Goal: Book appointment/travel/reservation

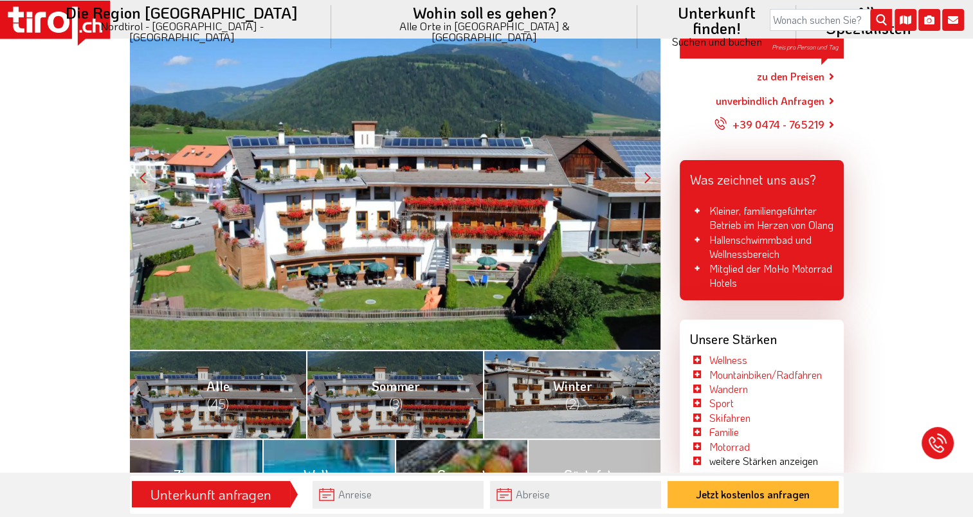
scroll to position [321, 0]
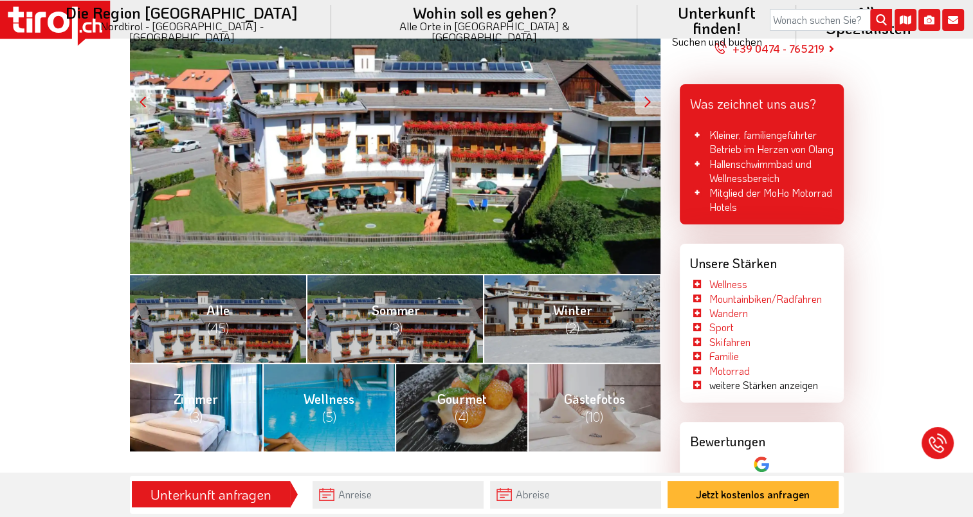
click at [212, 405] on span "Zimmer (3)" at bounding box center [196, 407] width 44 height 35
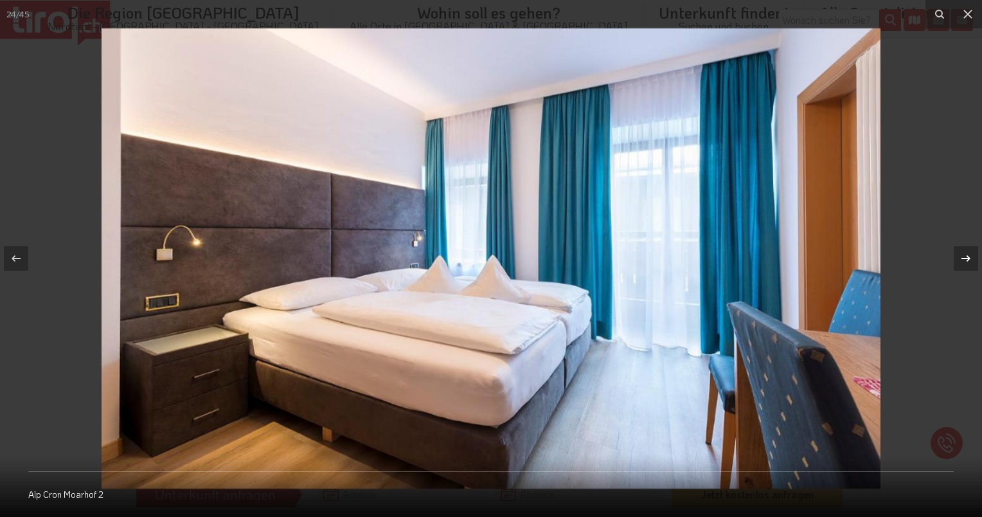
click at [964, 262] on icon at bounding box center [966, 258] width 15 height 15
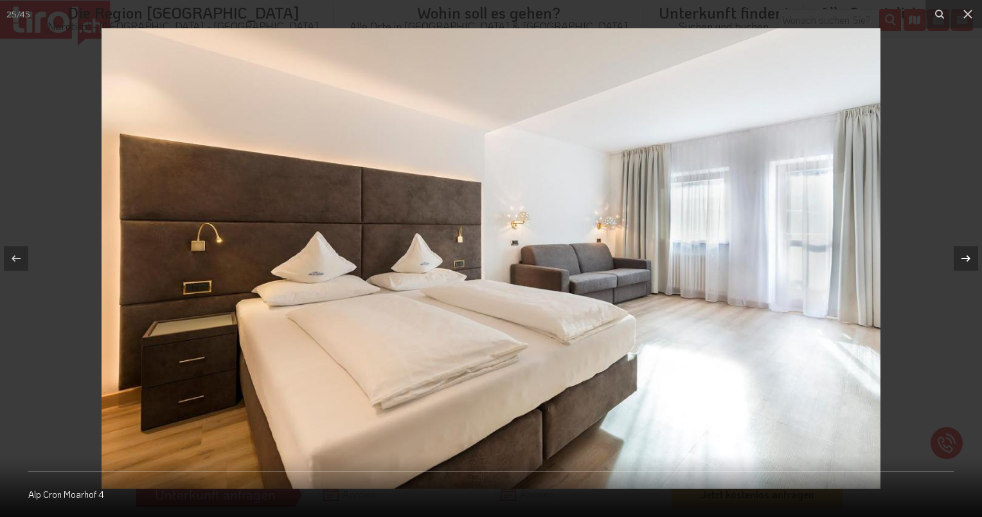
click at [964, 262] on icon at bounding box center [966, 258] width 15 height 15
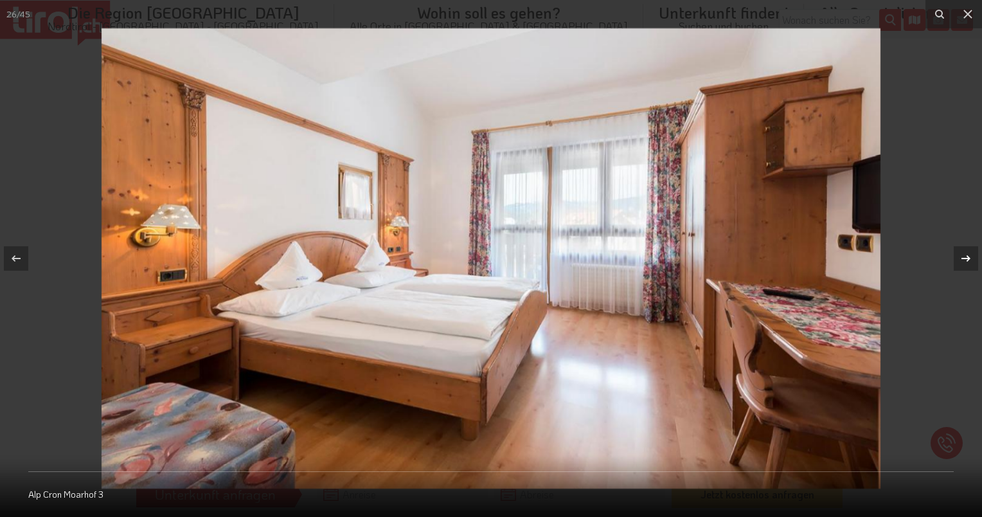
click at [964, 262] on icon at bounding box center [966, 258] width 15 height 15
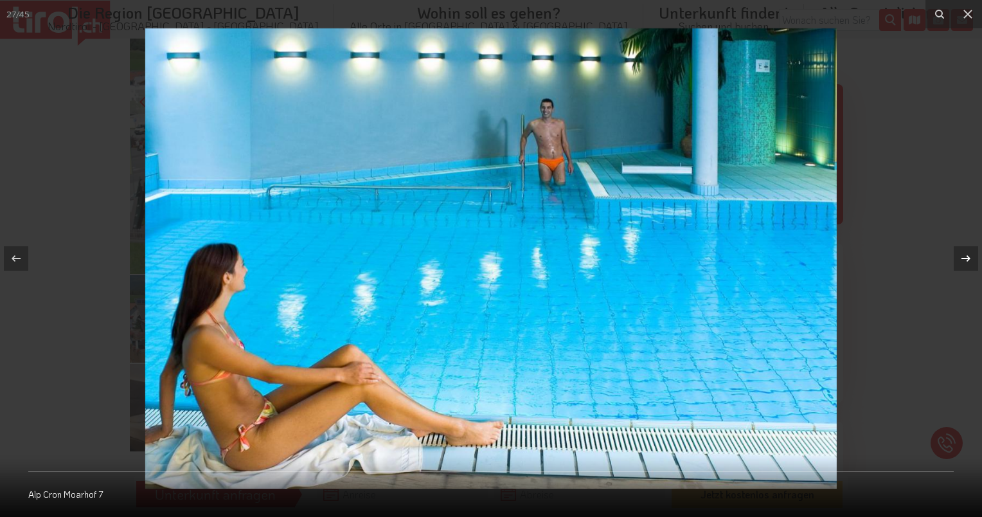
click at [964, 262] on icon at bounding box center [966, 258] width 15 height 15
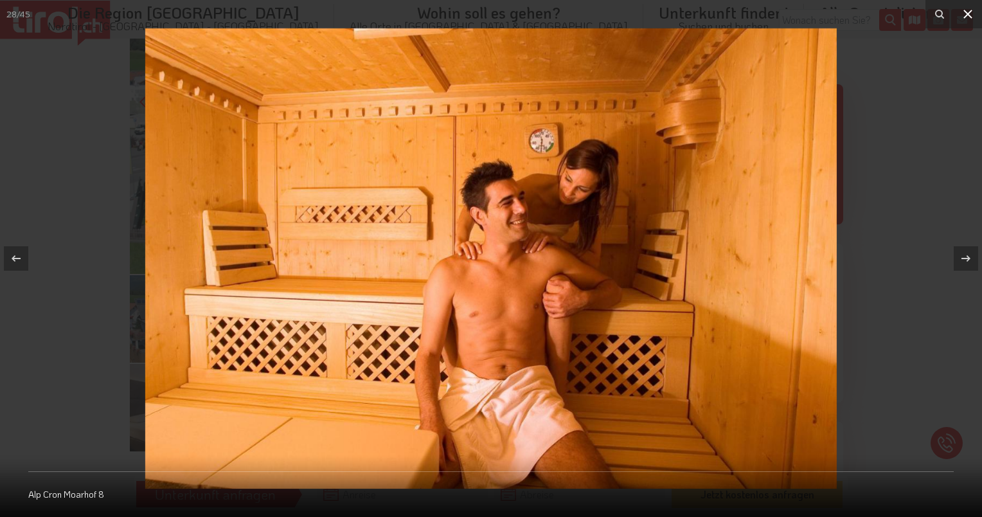
click at [972, 18] on icon at bounding box center [967, 13] width 15 height 15
